Goal: Transaction & Acquisition: Purchase product/service

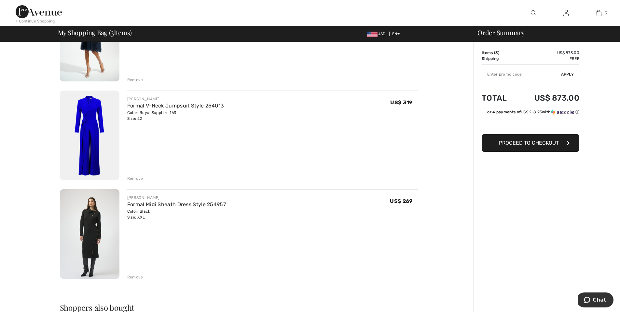
scroll to position [90, 0]
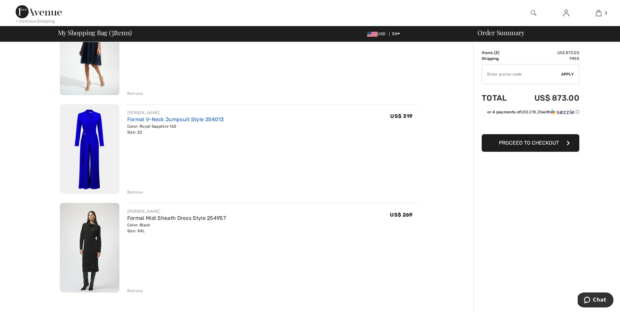
click at [193, 118] on link "Formal V-Neck Jumpsuit Style 254013" at bounding box center [175, 119] width 97 height 6
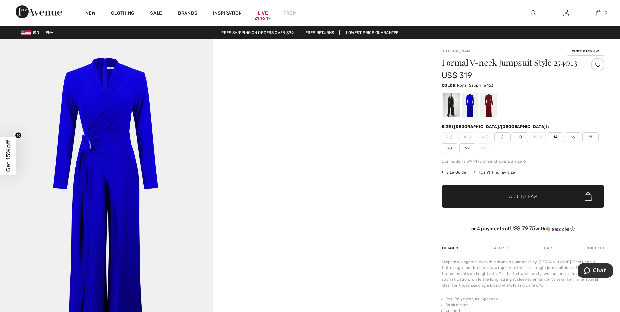
click at [532, 12] on img at bounding box center [534, 13] width 6 height 8
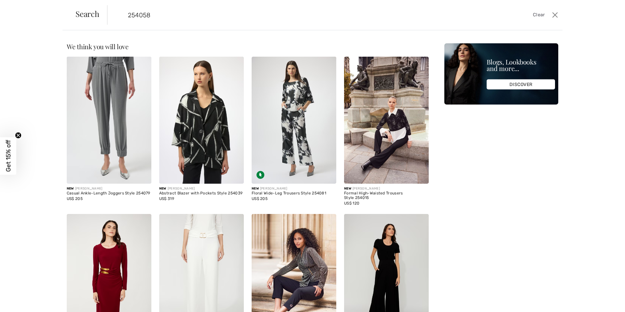
type input "254058"
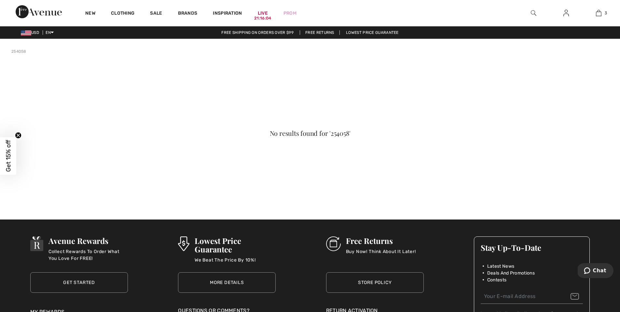
click at [532, 12] on img at bounding box center [534, 13] width 6 height 8
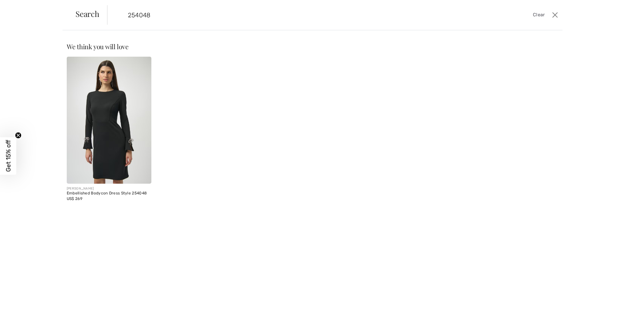
type input "254048"
click at [111, 129] on img at bounding box center [109, 120] width 85 height 127
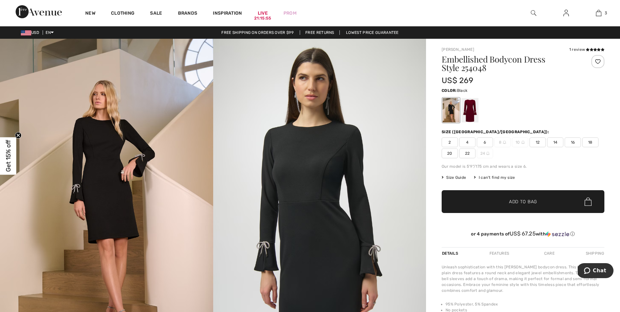
click at [468, 154] on span "22" at bounding box center [467, 153] width 16 height 10
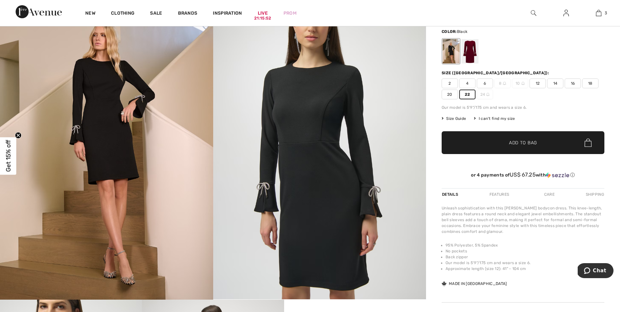
scroll to position [55, 0]
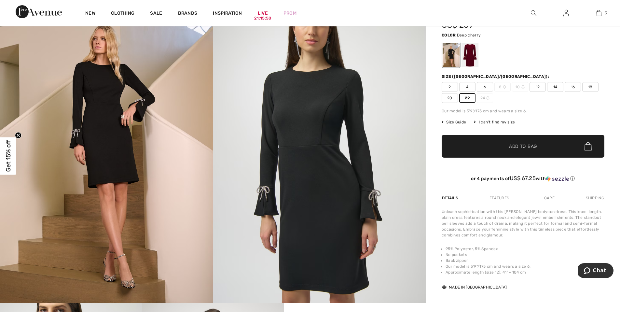
click at [471, 51] on div at bounding box center [469, 55] width 17 height 24
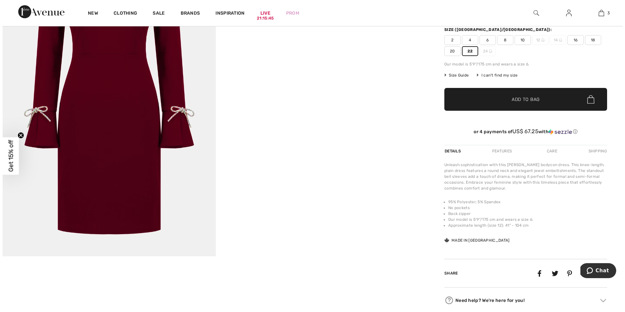
scroll to position [92, 0]
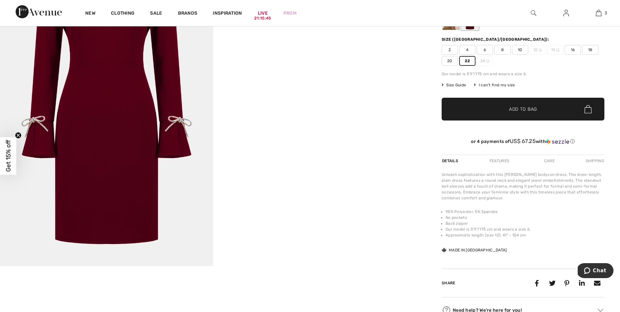
click at [150, 101] on img at bounding box center [106, 106] width 213 height 320
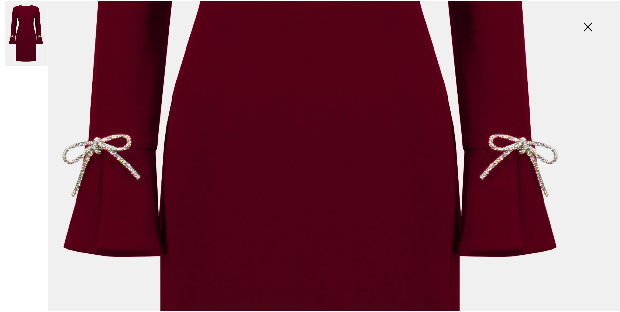
scroll to position [239, 0]
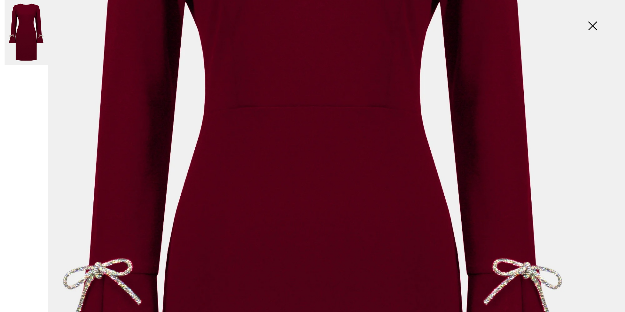
click at [591, 24] on img at bounding box center [592, 27] width 33 height 34
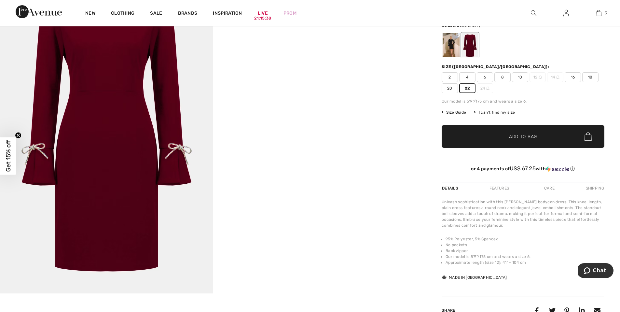
scroll to position [0, 0]
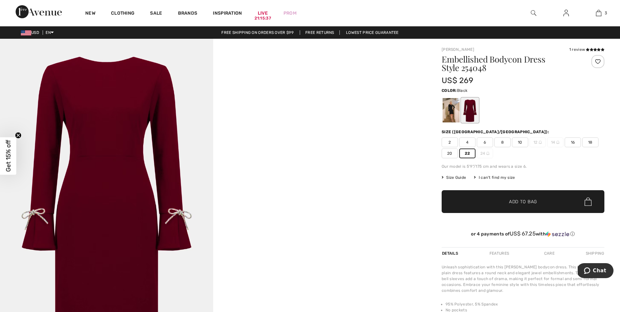
click at [448, 112] on div at bounding box center [451, 110] width 17 height 24
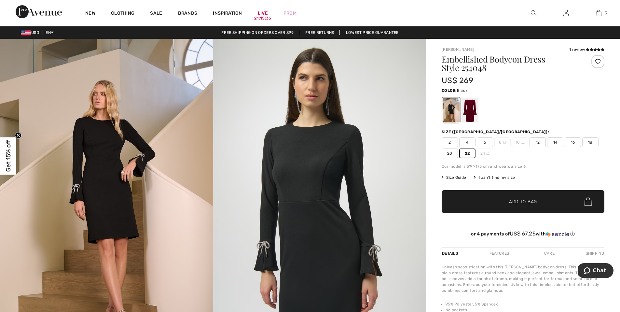
click at [507, 200] on span "✔ Added to Bag" at bounding box center [513, 201] width 40 height 7
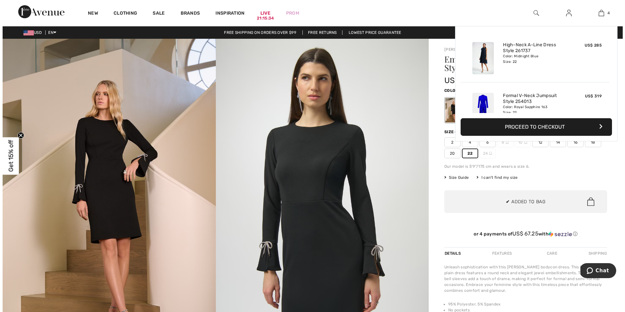
scroll to position [122, 0]
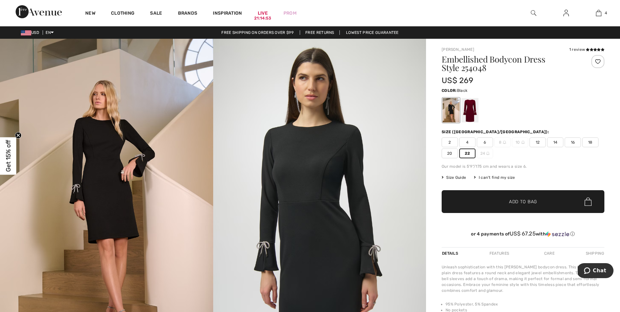
click at [532, 13] on img at bounding box center [534, 13] width 6 height 8
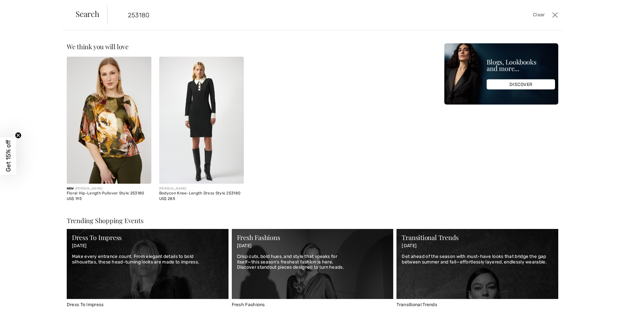
type input "253180"
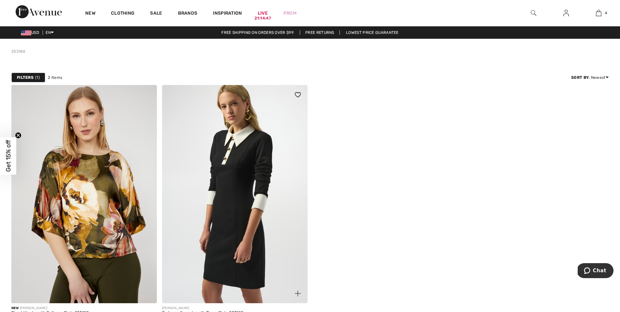
click at [231, 176] on img at bounding box center [234, 194] width 145 height 218
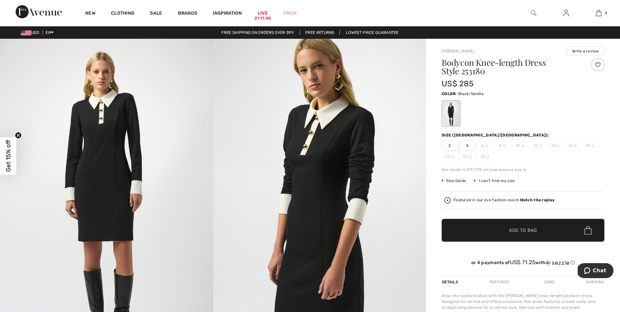
click at [533, 10] on img at bounding box center [534, 13] width 6 height 8
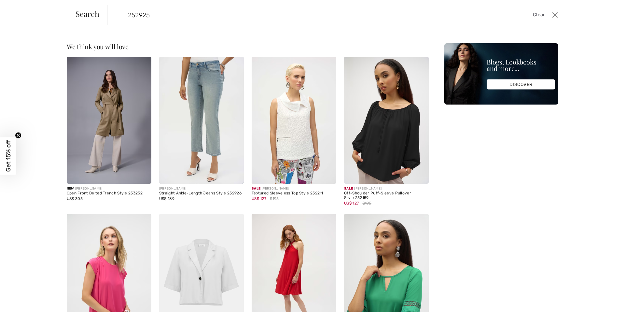
type input "252925"
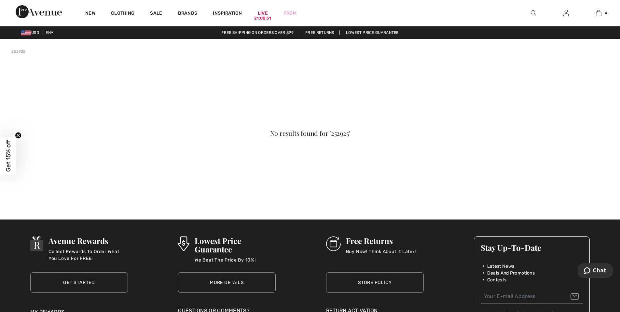
click at [532, 14] on img at bounding box center [534, 13] width 6 height 8
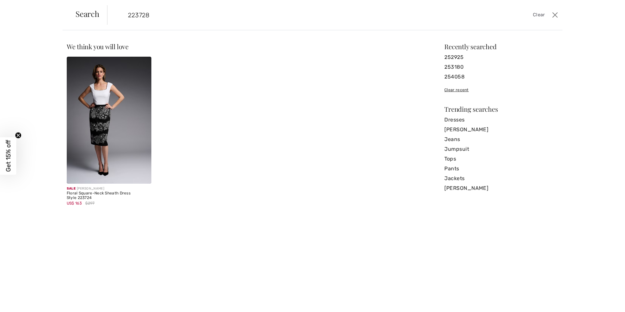
type input "223728"
